Goal: Answer question/provide support: Share knowledge or assist other users

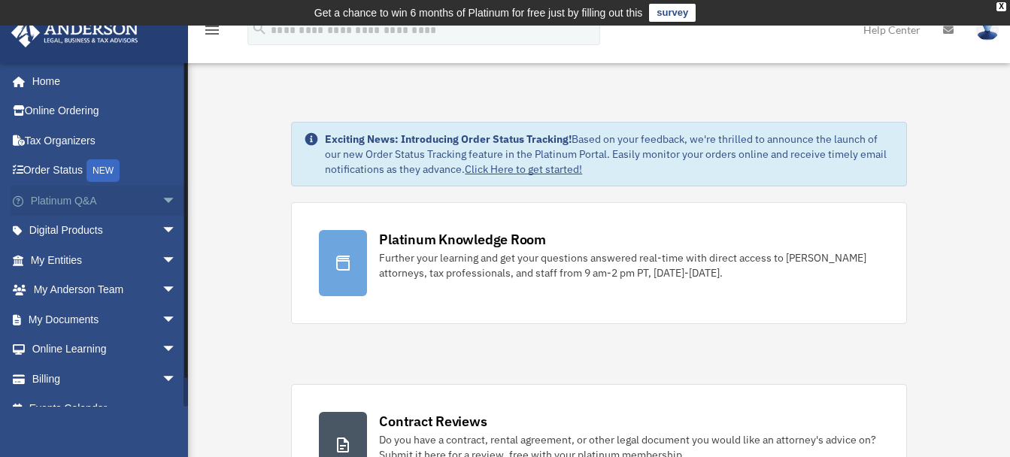
click at [162, 196] on span "arrow_drop_down" at bounding box center [177, 201] width 30 height 31
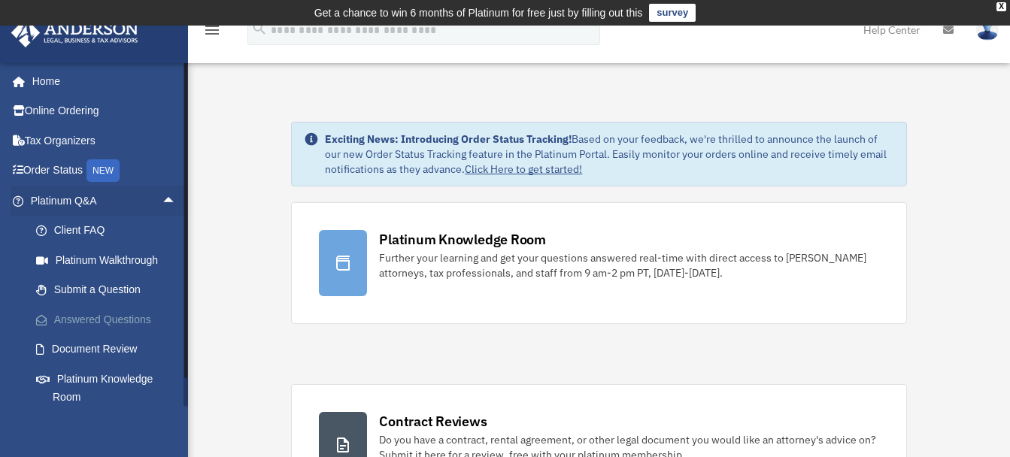
click at [88, 317] on link "Answered Questions" at bounding box center [110, 320] width 178 height 30
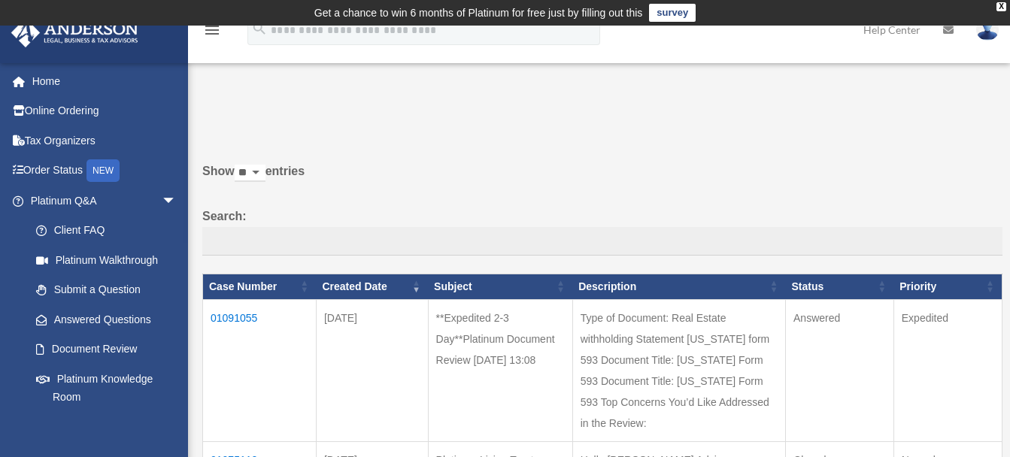
drag, startPoint x: 0, startPoint y: 0, endPoint x: 484, endPoint y: 205, distance: 525.0
click at [226, 317] on td "01091055" at bounding box center [260, 370] width 114 height 142
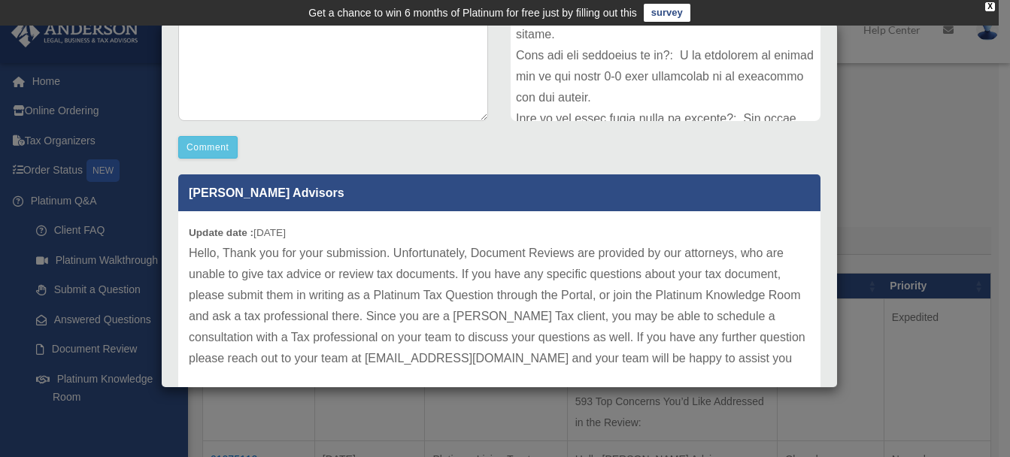
scroll to position [335, 0]
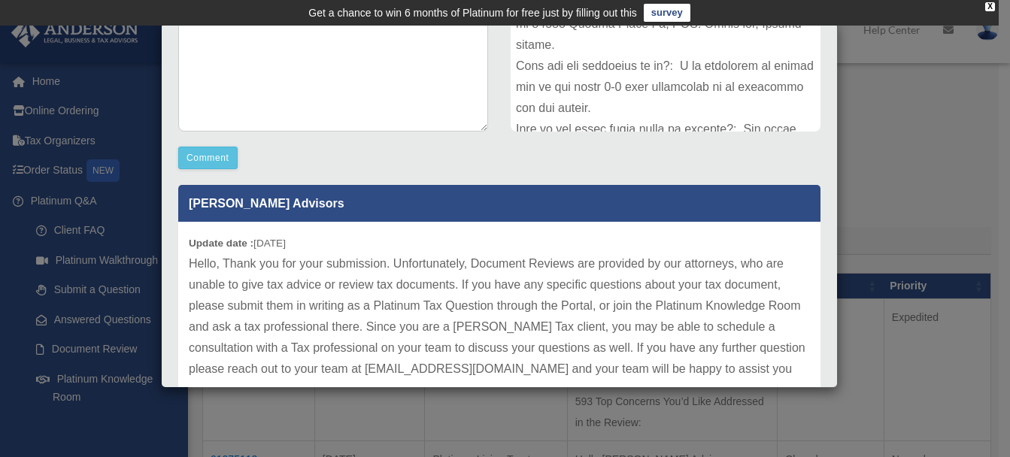
click at [905, 191] on div "Case Detail × **Expedited 2-3 Day**Platinum Document Review [DATE] 13:08 Case N…" at bounding box center [505, 228] width 1010 height 457
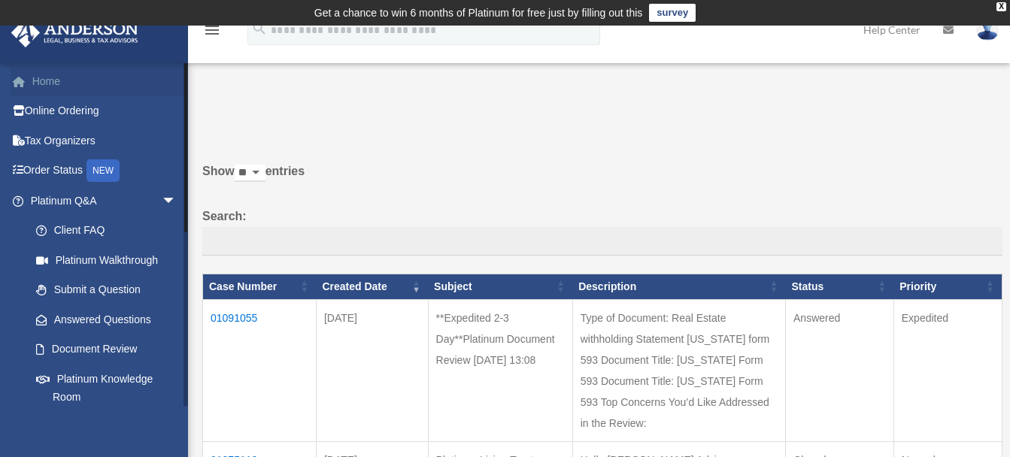
click at [41, 86] on link "Home" at bounding box center [105, 81] width 189 height 30
